Goal: Information Seeking & Learning: Learn about a topic

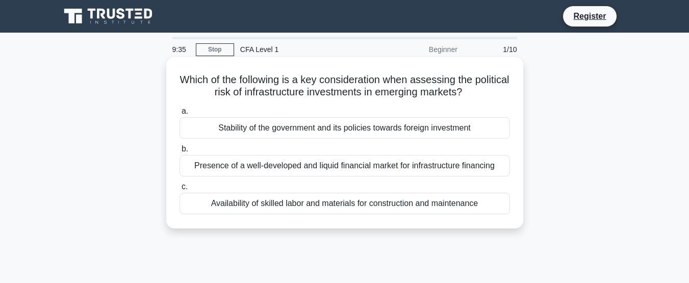
click at [445, 135] on div "Stability of the government and its policies towards foreign investment" at bounding box center [345, 127] width 331 height 21
click at [180, 115] on input "a. Stability of the government and its policies towards foreign investment" at bounding box center [180, 111] width 0 height 7
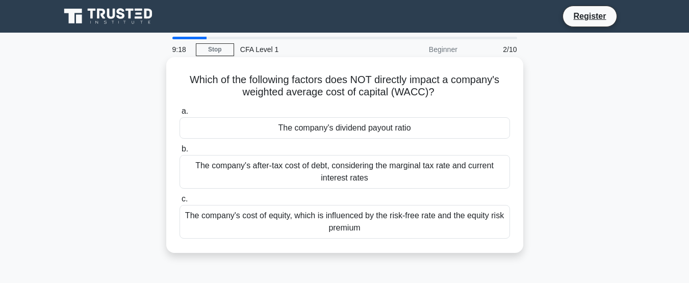
click at [192, 124] on div "The company's dividend payout ratio" at bounding box center [345, 127] width 331 height 21
click at [180, 115] on input "a. The company's dividend payout ratio" at bounding box center [180, 111] width 0 height 7
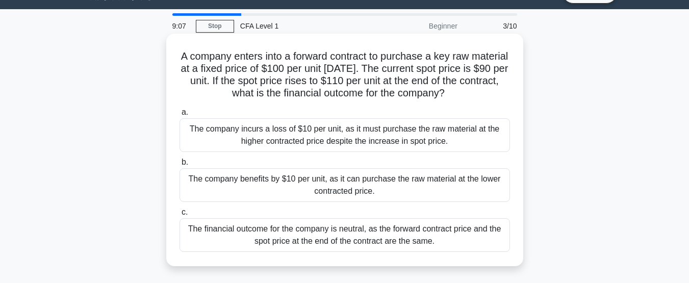
scroll to position [13, 0]
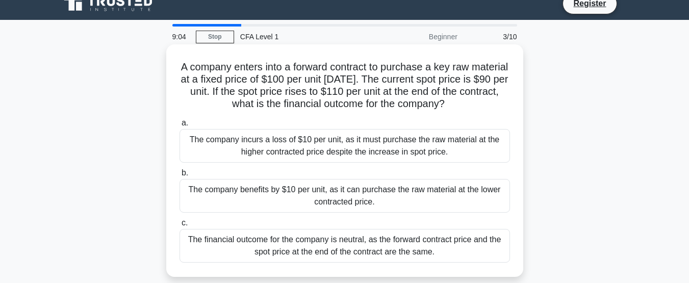
click at [199, 153] on div "The company incurs a loss of $10 per unit, as it must purchase the raw material…" at bounding box center [345, 146] width 331 height 34
click at [180, 127] on input "a. The company incurs a loss of $10 per unit, as it must purchase the raw mater…" at bounding box center [180, 123] width 0 height 7
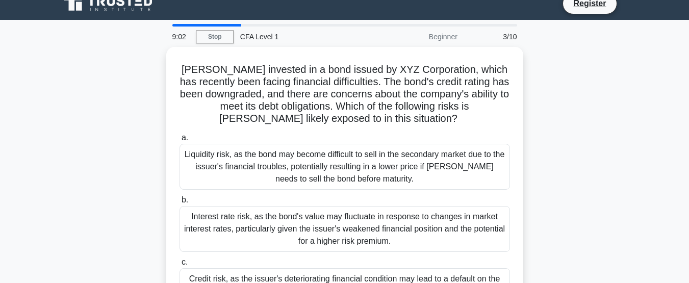
scroll to position [0, 0]
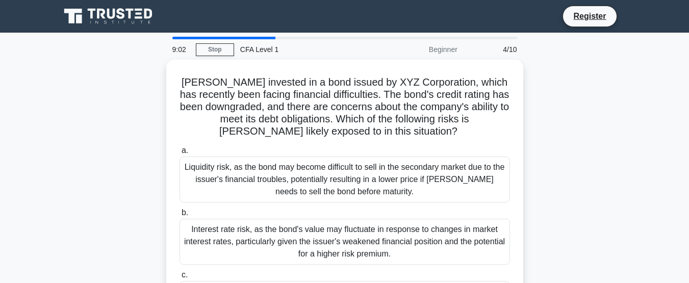
click at [199, 153] on label "a. Liquidity risk, as the bond may become difficult to sell in the secondary ma…" at bounding box center [345, 173] width 331 height 58
click at [180, 153] on input "a. Liquidity risk, as the bond may become difficult to sell in the secondary ma…" at bounding box center [180, 150] width 0 height 7
